Goal: Task Accomplishment & Management: Complete application form

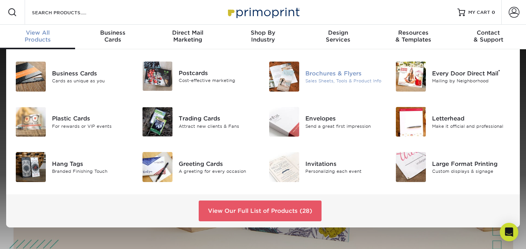
click at [322, 77] on div "Brochures & Flyers" at bounding box center [345, 73] width 79 height 8
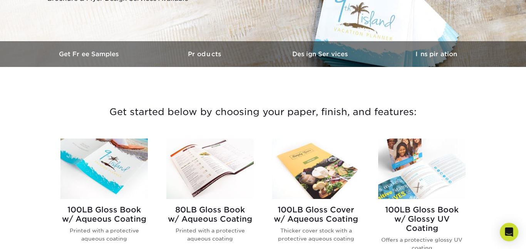
scroll to position [202, 0]
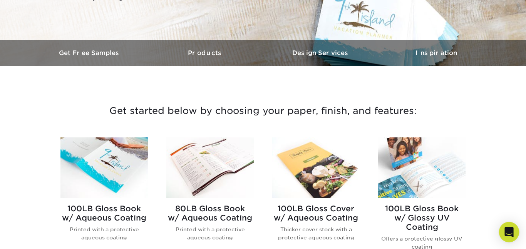
click at [510, 228] on icon "Open Intercom Messenger" at bounding box center [509, 232] width 9 height 10
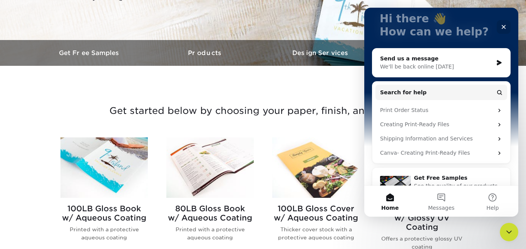
scroll to position [47, 0]
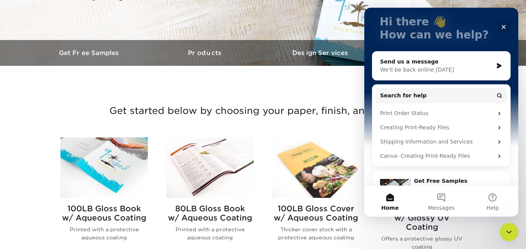
click at [406, 69] on div "We'll be back online [DATE]" at bounding box center [436, 70] width 113 height 8
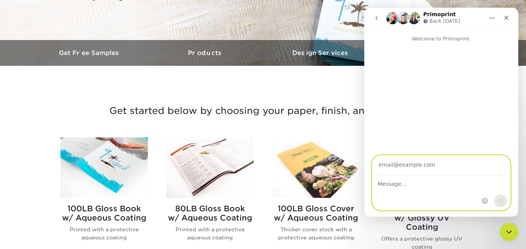
click at [396, 184] on textarea "Message…" at bounding box center [442, 182] width 138 height 13
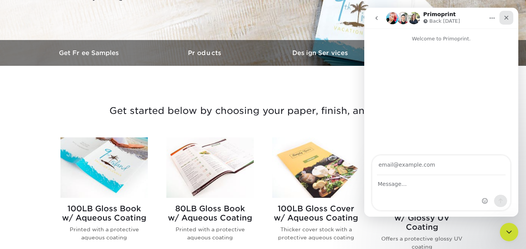
click at [504, 19] on icon "Close" at bounding box center [507, 18] width 6 height 6
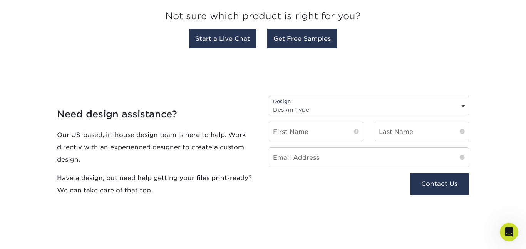
scroll to position [752, 0]
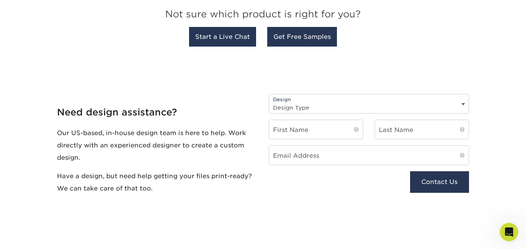
click at [299, 103] on select "Design Type Design Edits New Design" at bounding box center [369, 107] width 200 height 11
click at [297, 108] on select "Design Type Design Edits New Design" at bounding box center [369, 107] width 200 height 11
click at [274, 108] on select "Design Type Design Edits New Design" at bounding box center [369, 107] width 200 height 11
click at [269, 102] on select "Design Type Design Edits New Design" at bounding box center [369, 107] width 200 height 11
click at [293, 101] on div "Design Design Type Design Edits New Design" at bounding box center [369, 104] width 200 height 20
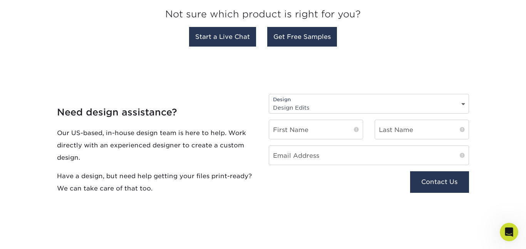
click at [295, 107] on select "Design Type Design Edits New Design" at bounding box center [369, 107] width 200 height 11
click at [269, 102] on select "Design Type Design Edits New Design" at bounding box center [369, 107] width 200 height 11
click at [291, 106] on select "Design Type Design Edits New Design" at bounding box center [369, 107] width 200 height 11
click at [269, 102] on select "Design Type Design Edits New Design" at bounding box center [369, 107] width 200 height 11
click at [293, 110] on select "Design Type Design Edits New Design" at bounding box center [369, 107] width 200 height 11
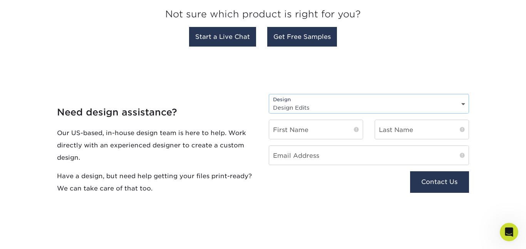
select select "None"
click at [269, 102] on select "Design Type Design Edits New Design" at bounding box center [369, 107] width 200 height 11
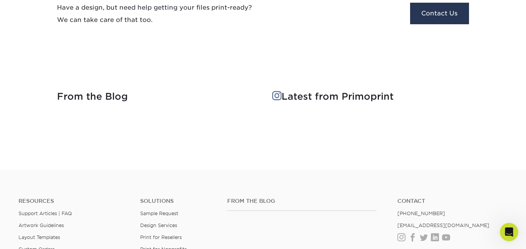
scroll to position [919, 0]
